Goal: Transaction & Acquisition: Subscribe to service/newsletter

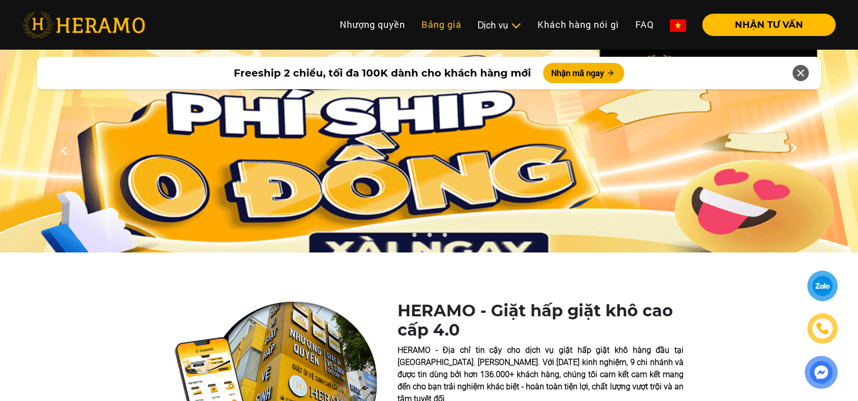
click at [435, 28] on link "Bảng giá" at bounding box center [441, 25] width 56 height 22
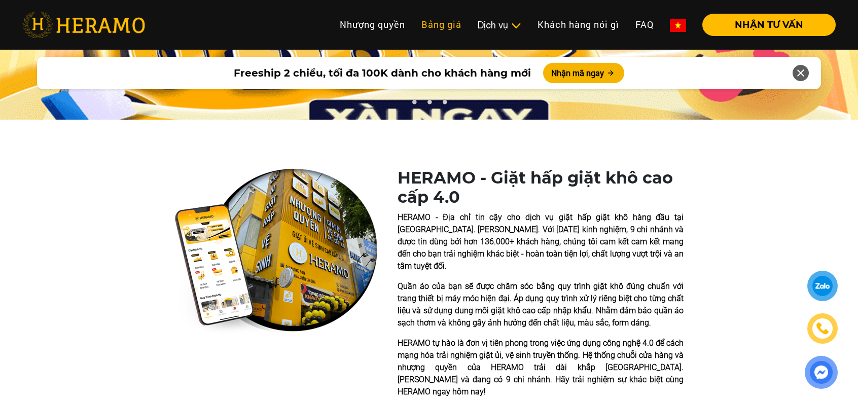
scroll to position [128, 0]
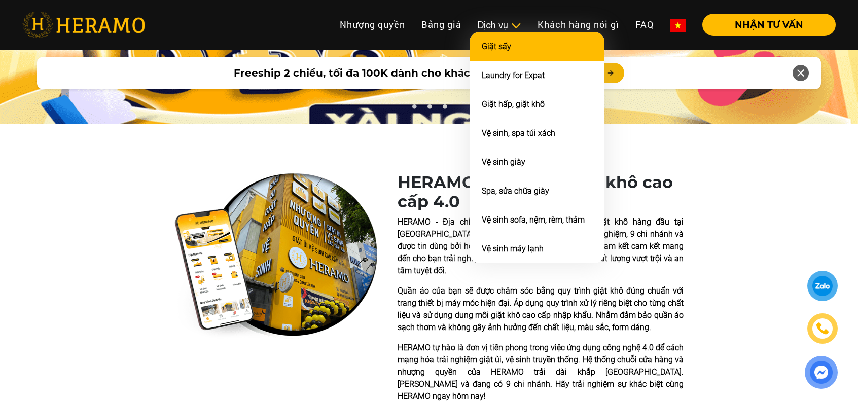
click at [510, 47] on li "Giặt sấy" at bounding box center [536, 46] width 135 height 29
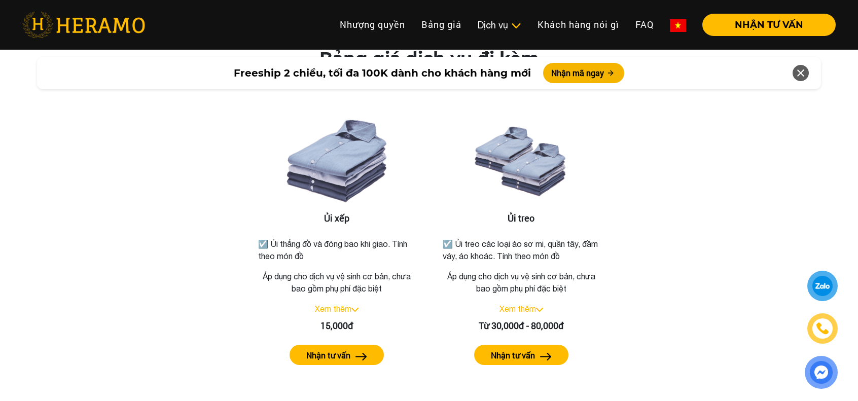
scroll to position [1604, 0]
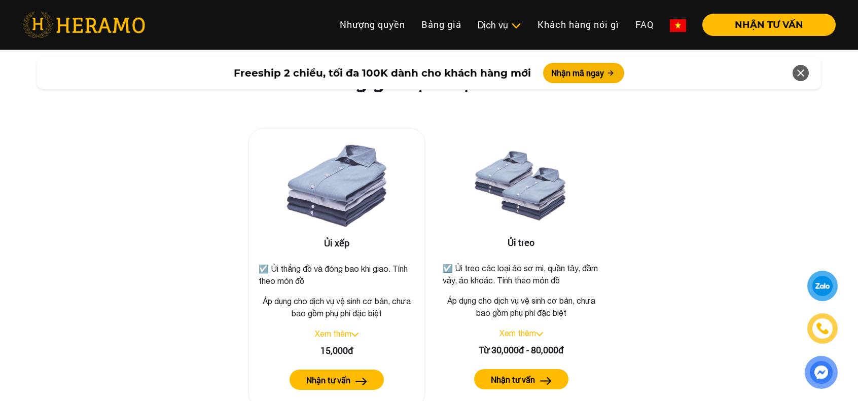
click at [339, 329] on link "Xem thêm" at bounding box center [333, 333] width 37 height 9
click at [336, 328] on div "Thu gọn" at bounding box center [337, 334] width 160 height 12
click at [339, 329] on link "Thu gọn" at bounding box center [333, 333] width 29 height 9
click at [348, 374] on label "Nhận tư vấn" at bounding box center [328, 380] width 44 height 12
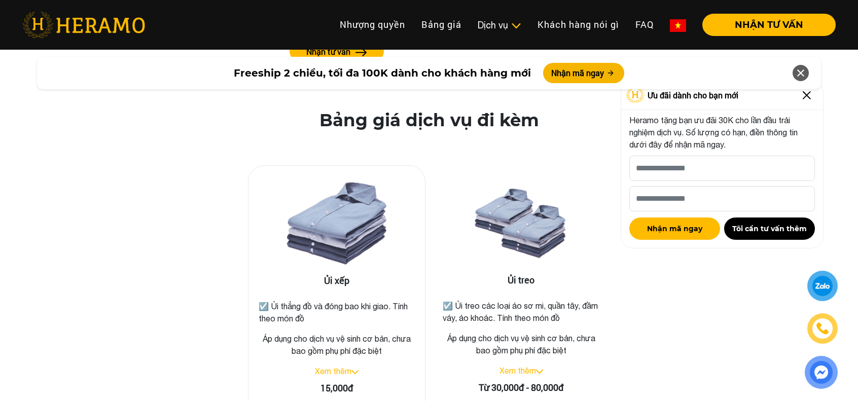
scroll to position [1567, 0]
